Goal: Consume media (video, audio)

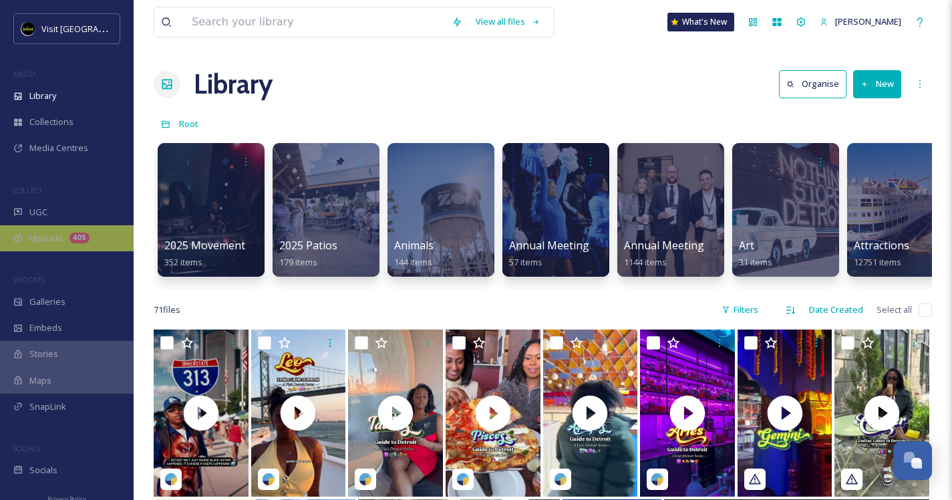
click at [73, 238] on div "405" at bounding box center [79, 237] width 20 height 11
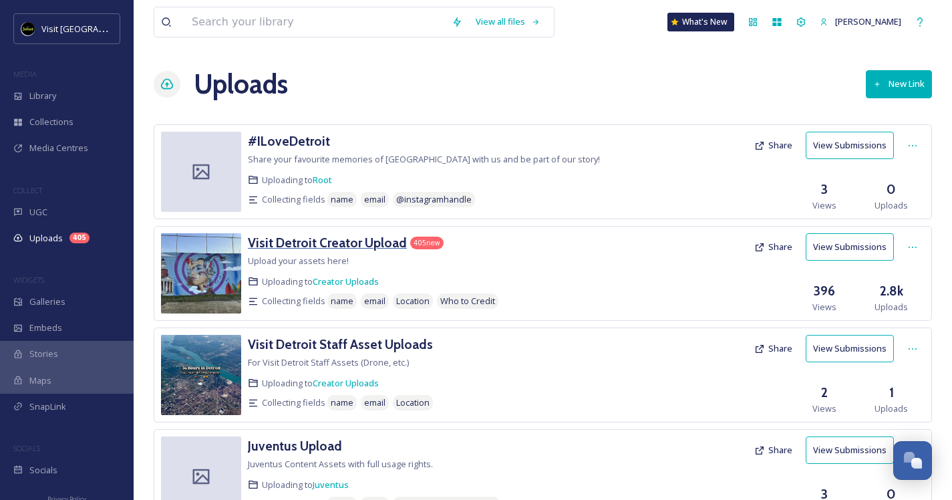
click at [383, 244] on h3 "Visit Detroit Creator Upload" at bounding box center [327, 242] width 159 height 16
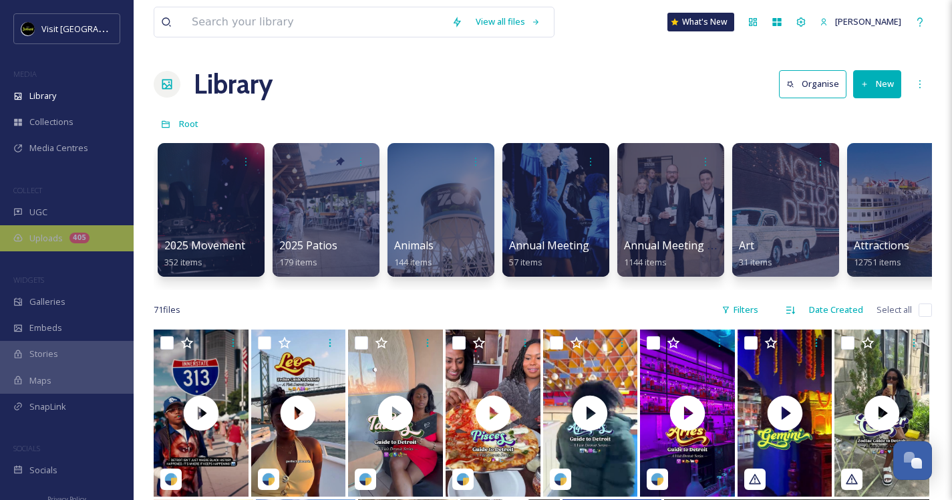
click at [52, 246] on div "Uploads 405" at bounding box center [67, 238] width 134 height 26
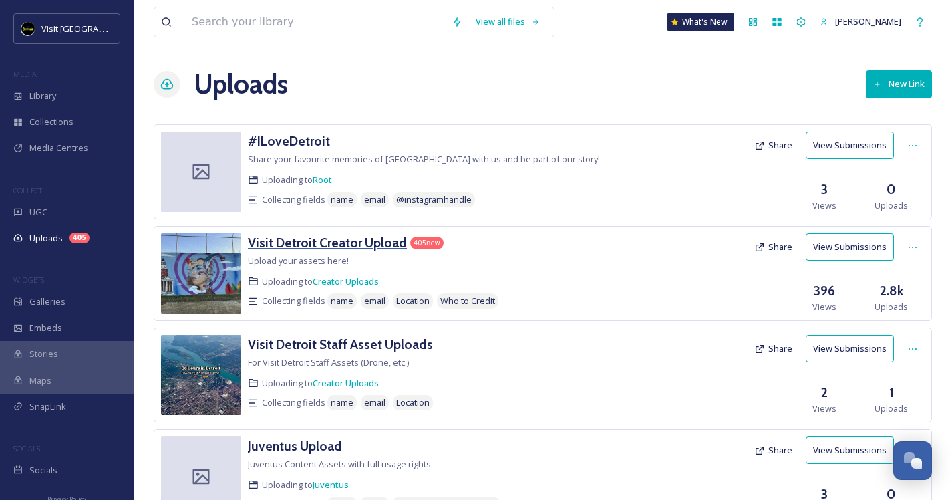
click at [353, 242] on h3 "Visit Detroit Creator Upload" at bounding box center [327, 242] width 159 height 16
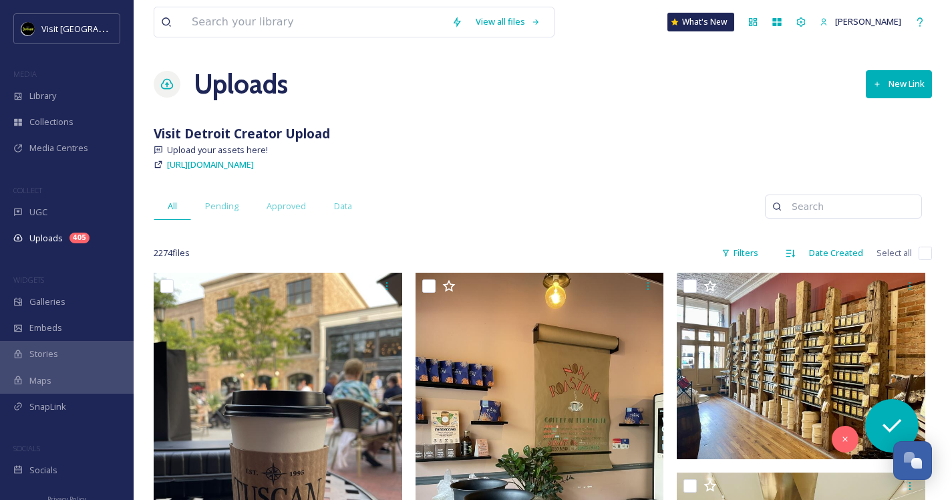
drag, startPoint x: 419, startPoint y: 164, endPoint x: 166, endPoint y: 163, distance: 253.1
click at [166, 163] on div "[URL][DOMAIN_NAME]" at bounding box center [543, 164] width 778 height 16
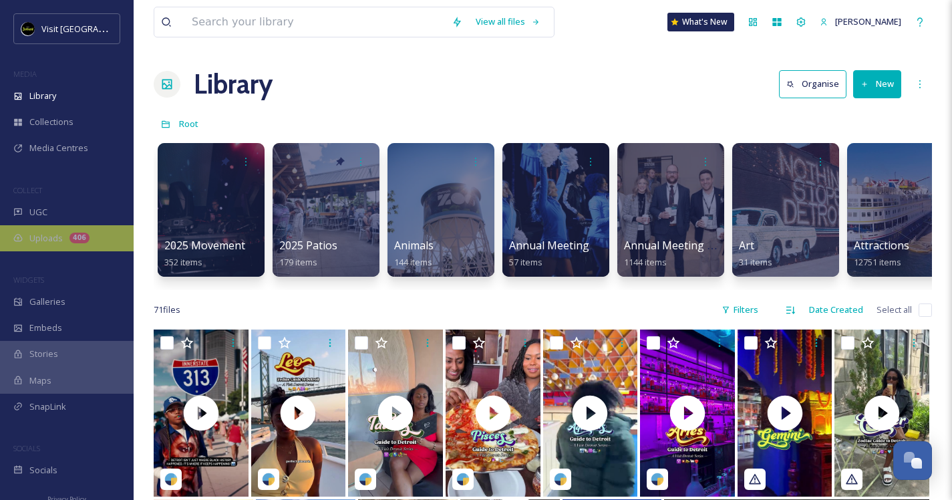
click at [63, 236] on div "Uploads 406" at bounding box center [67, 238] width 134 height 26
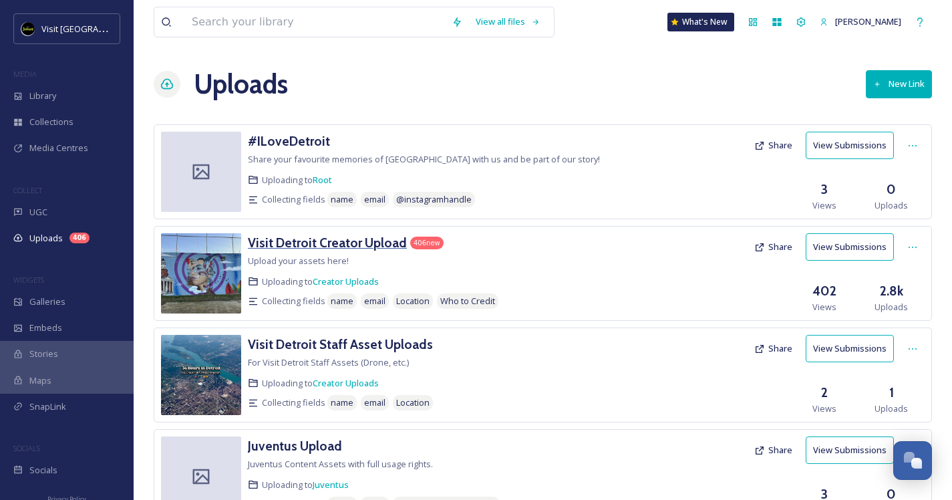
click at [297, 241] on h3 "Visit Detroit Creator Upload" at bounding box center [327, 242] width 159 height 16
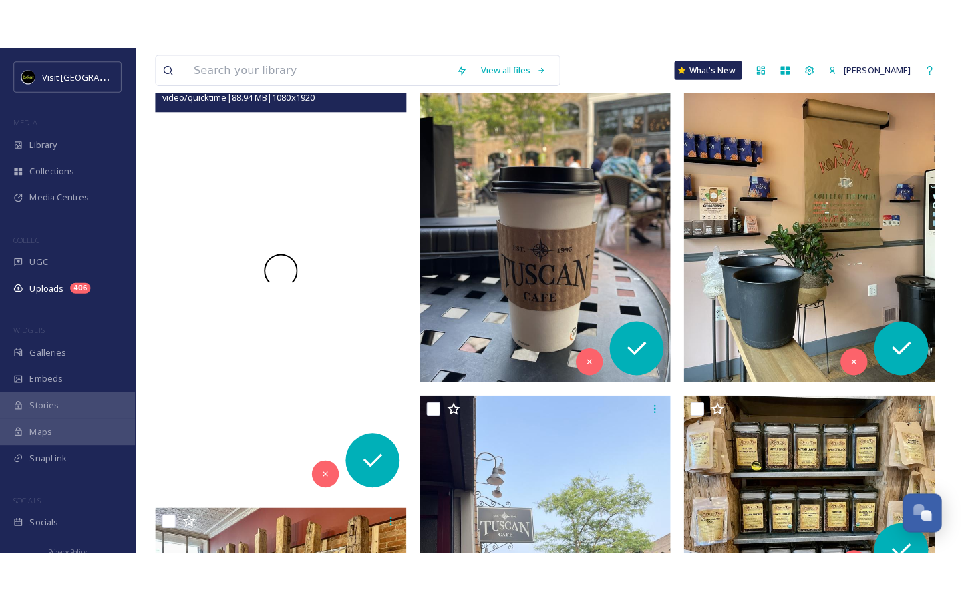
scroll to position [276, 0]
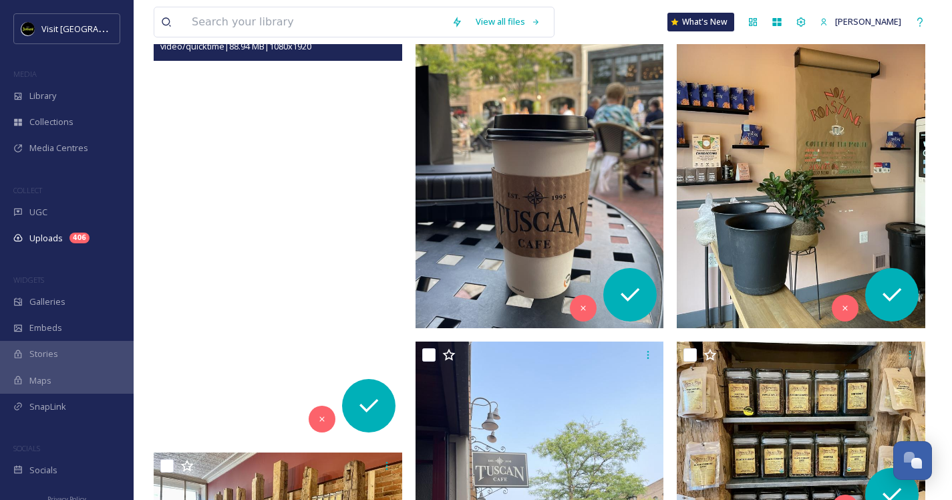
click at [340, 258] on video "ext_1756841046.53531_Foodiebeccak@gmail.com-copy_5E90A839-065E-4467-9AEB-8FD7DD…" at bounding box center [278, 217] width 248 height 441
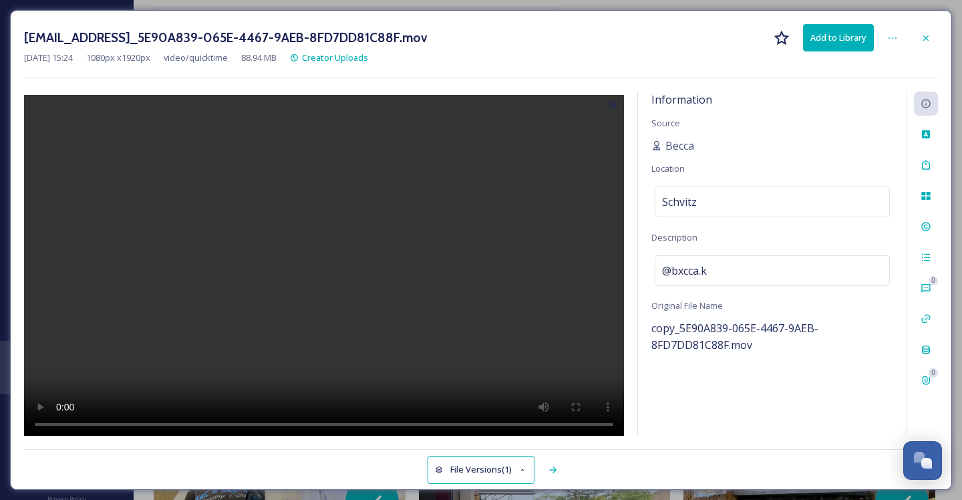
click at [325, 273] on video at bounding box center [324, 267] width 600 height 344
click at [61, 421] on video at bounding box center [324, 267] width 600 height 344
drag, startPoint x: 128, startPoint y: 423, endPoint x: 75, endPoint y: 413, distance: 53.0
click at [76, 414] on video at bounding box center [324, 267] width 600 height 344
click at [49, 106] on video at bounding box center [324, 267] width 600 height 344
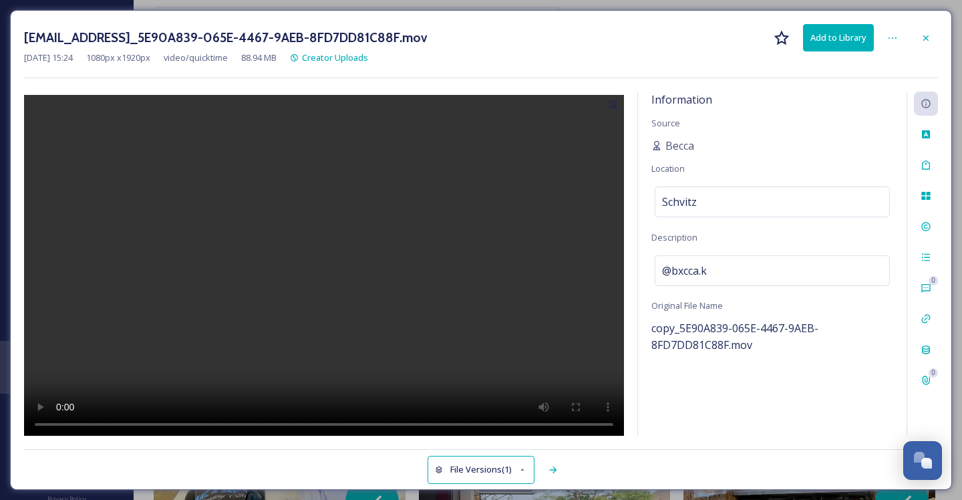
click at [44, 109] on video at bounding box center [324, 267] width 600 height 344
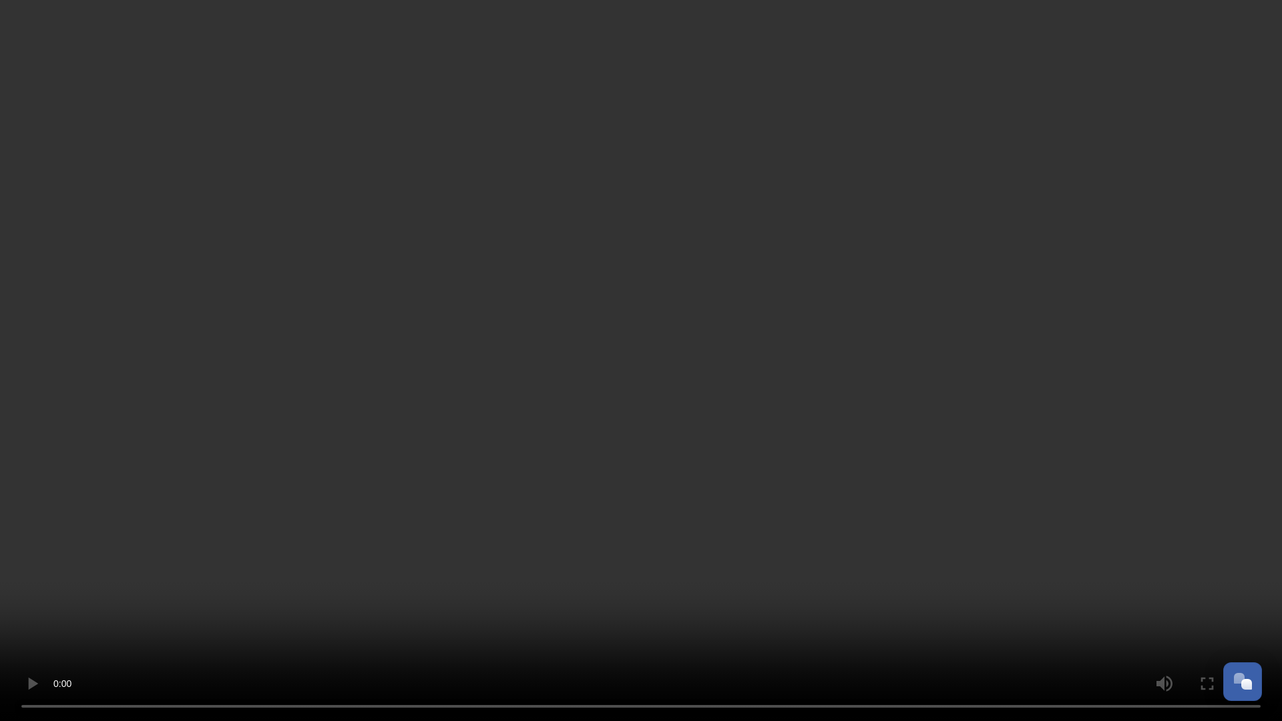
click at [639, 499] on video at bounding box center [641, 360] width 1282 height 721
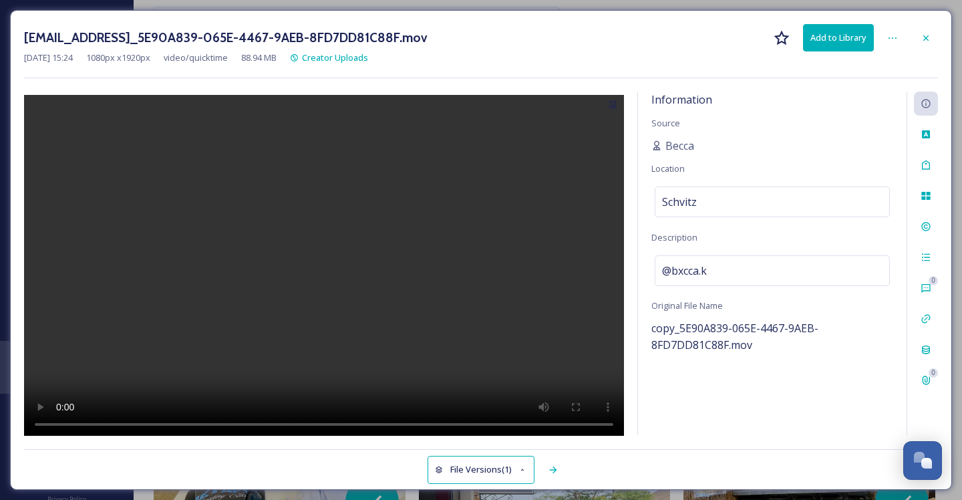
click at [262, 287] on video at bounding box center [324, 267] width 600 height 344
click at [59, 423] on video at bounding box center [324, 267] width 600 height 344
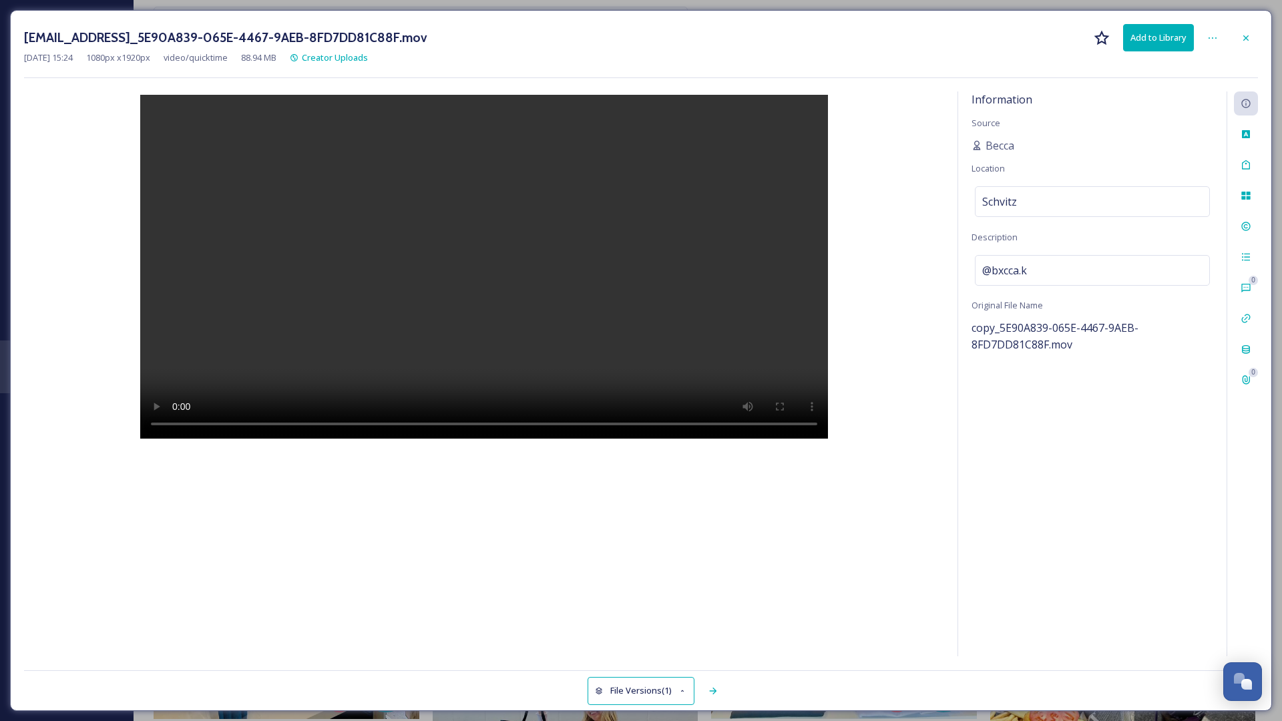
click at [140, 110] on video at bounding box center [484, 267] width 688 height 344
click at [140, 103] on video at bounding box center [484, 267] width 688 height 344
click at [140, 106] on video at bounding box center [484, 267] width 688 height 344
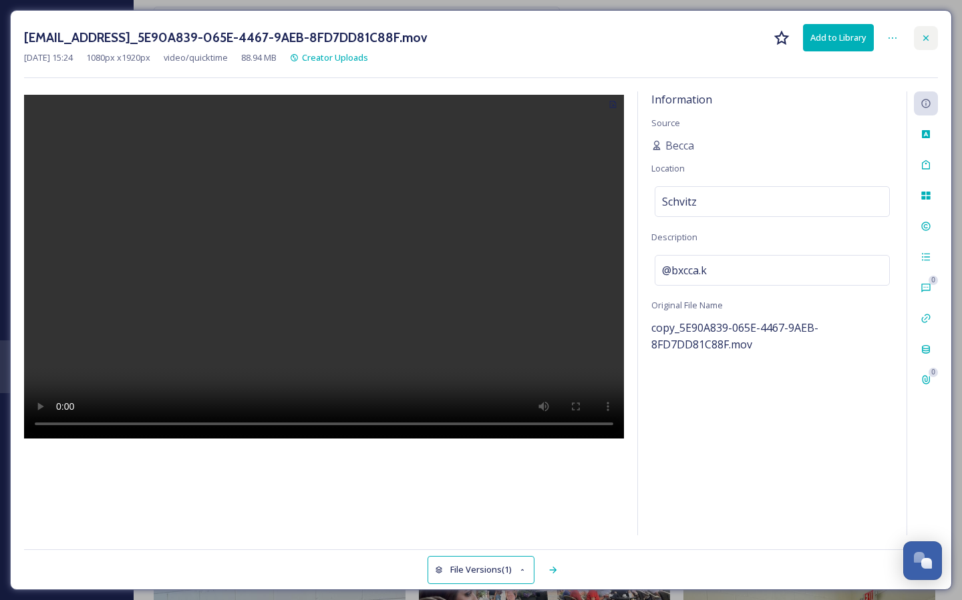
click at [925, 37] on icon at bounding box center [925, 38] width 11 height 11
